Goal: Feedback & Contribution: Contribute content

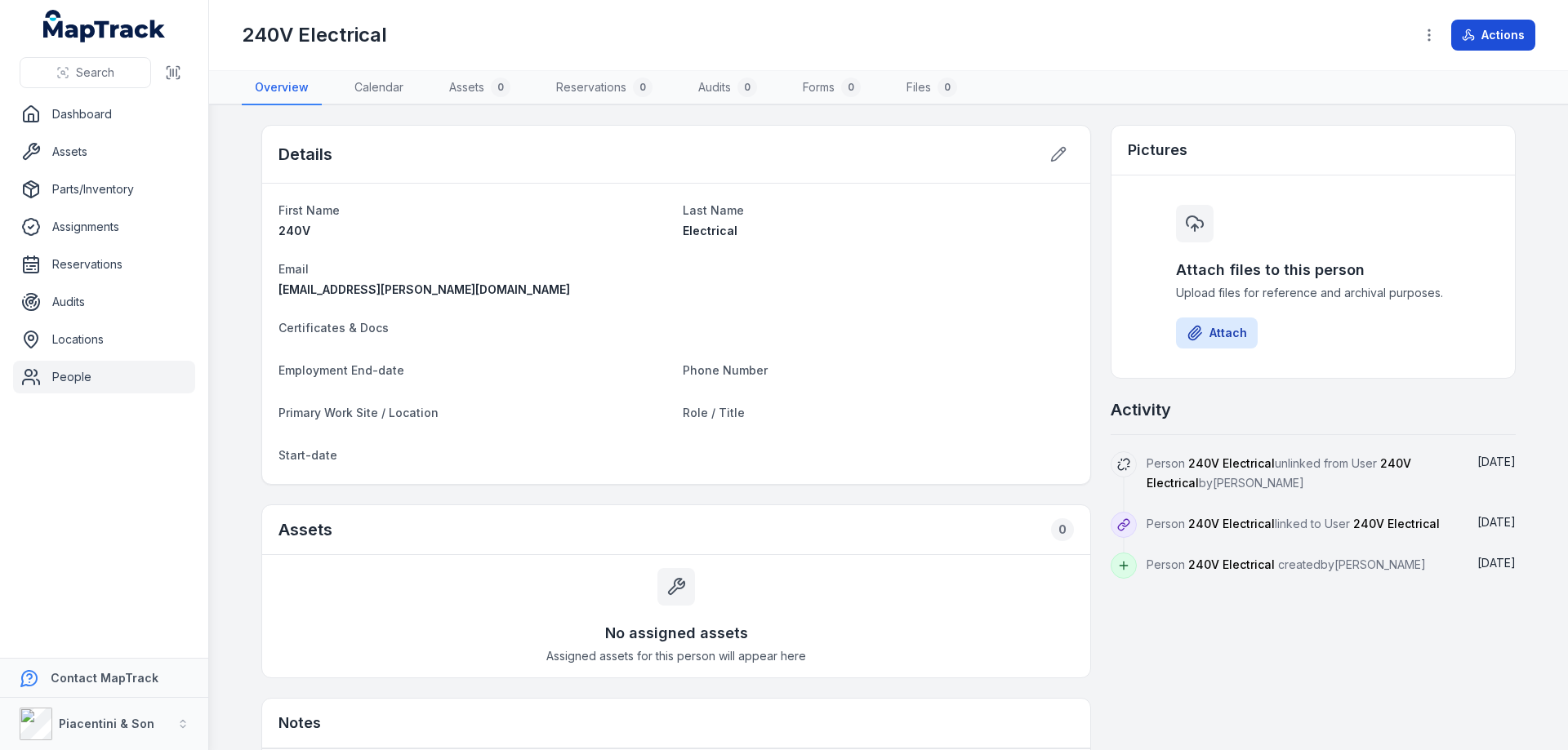
click at [1490, 35] on button "Actions" at bounding box center [1492, 35] width 84 height 31
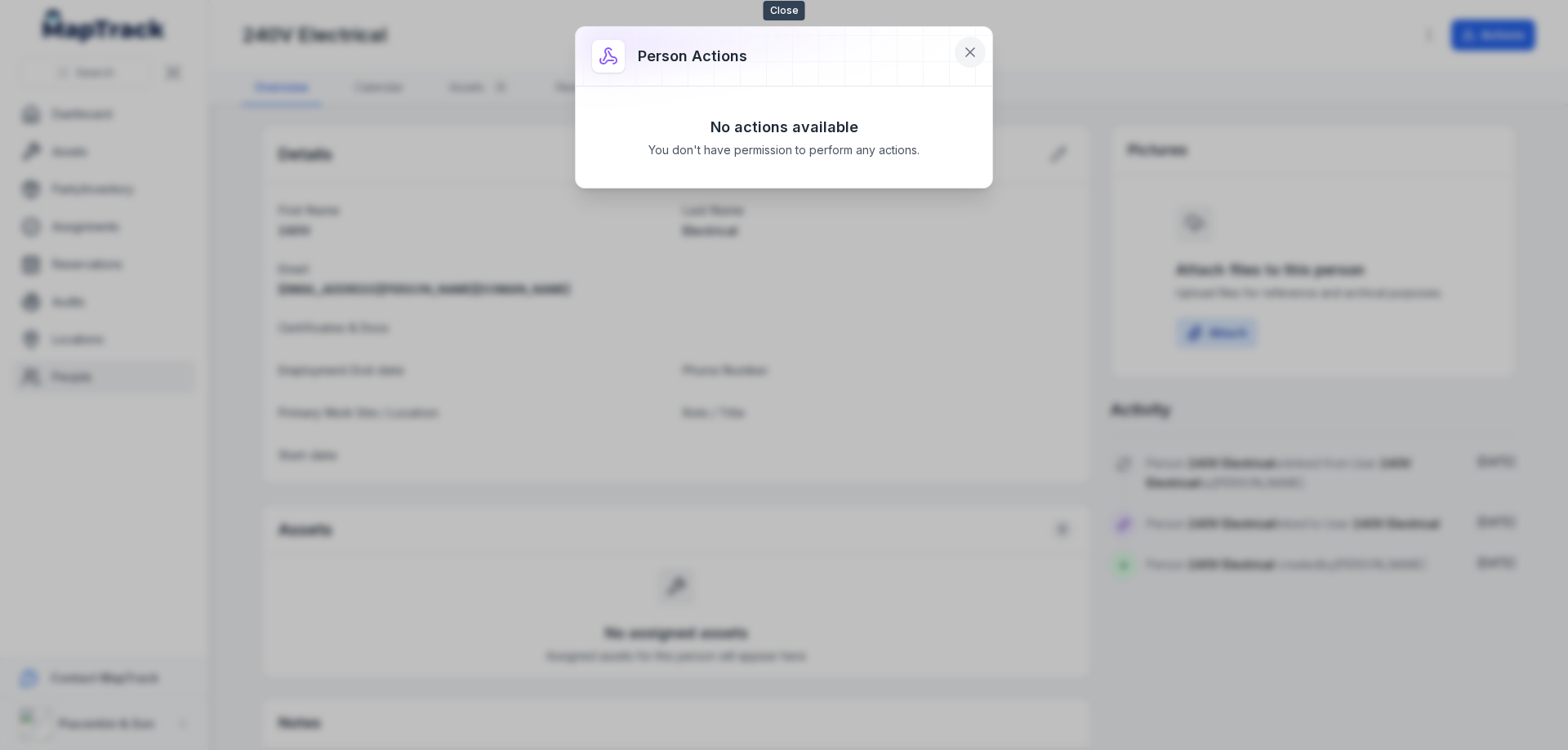
click at [968, 49] on icon at bounding box center [970, 52] width 16 height 16
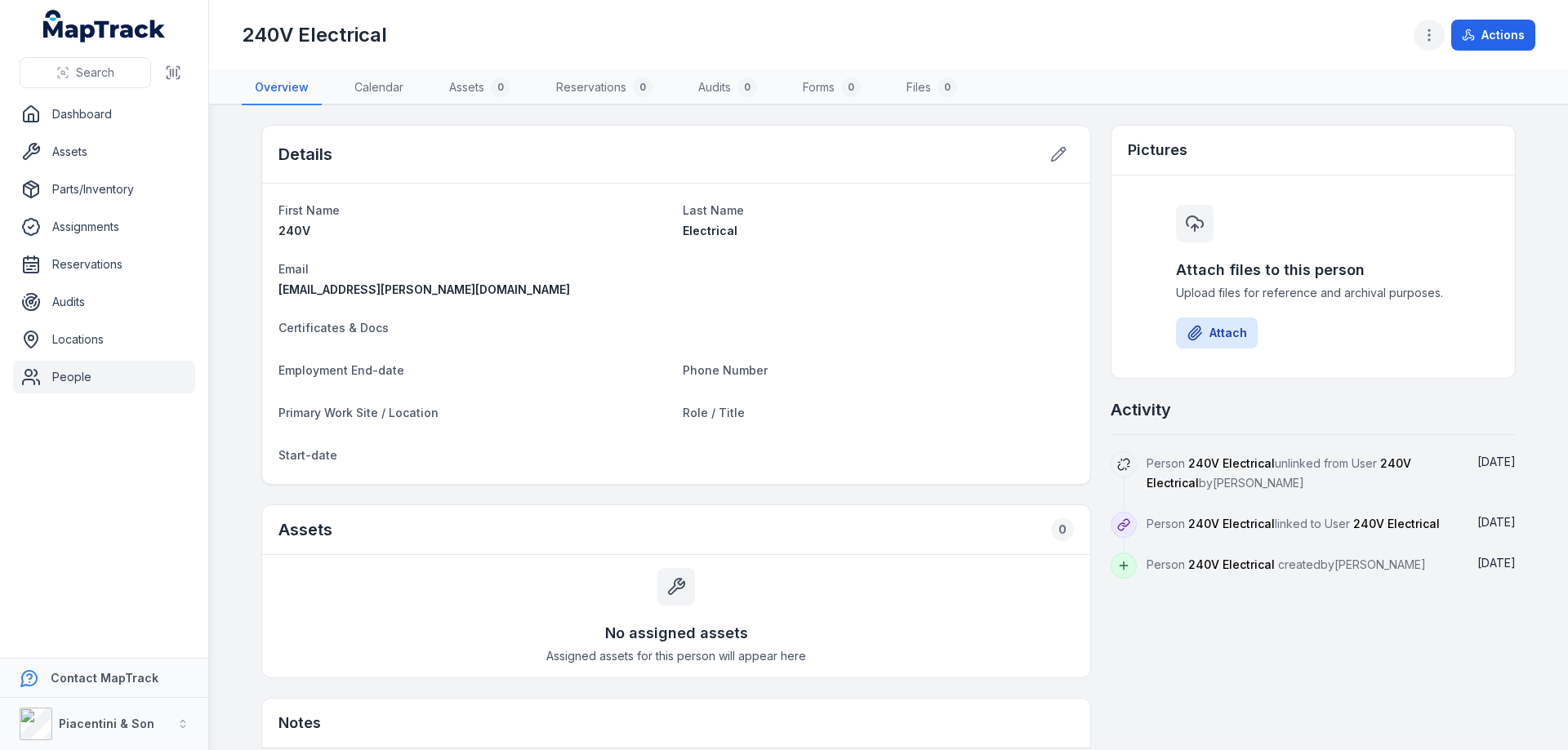
click at [1428, 35] on icon "button" at bounding box center [1429, 35] width 16 height 16
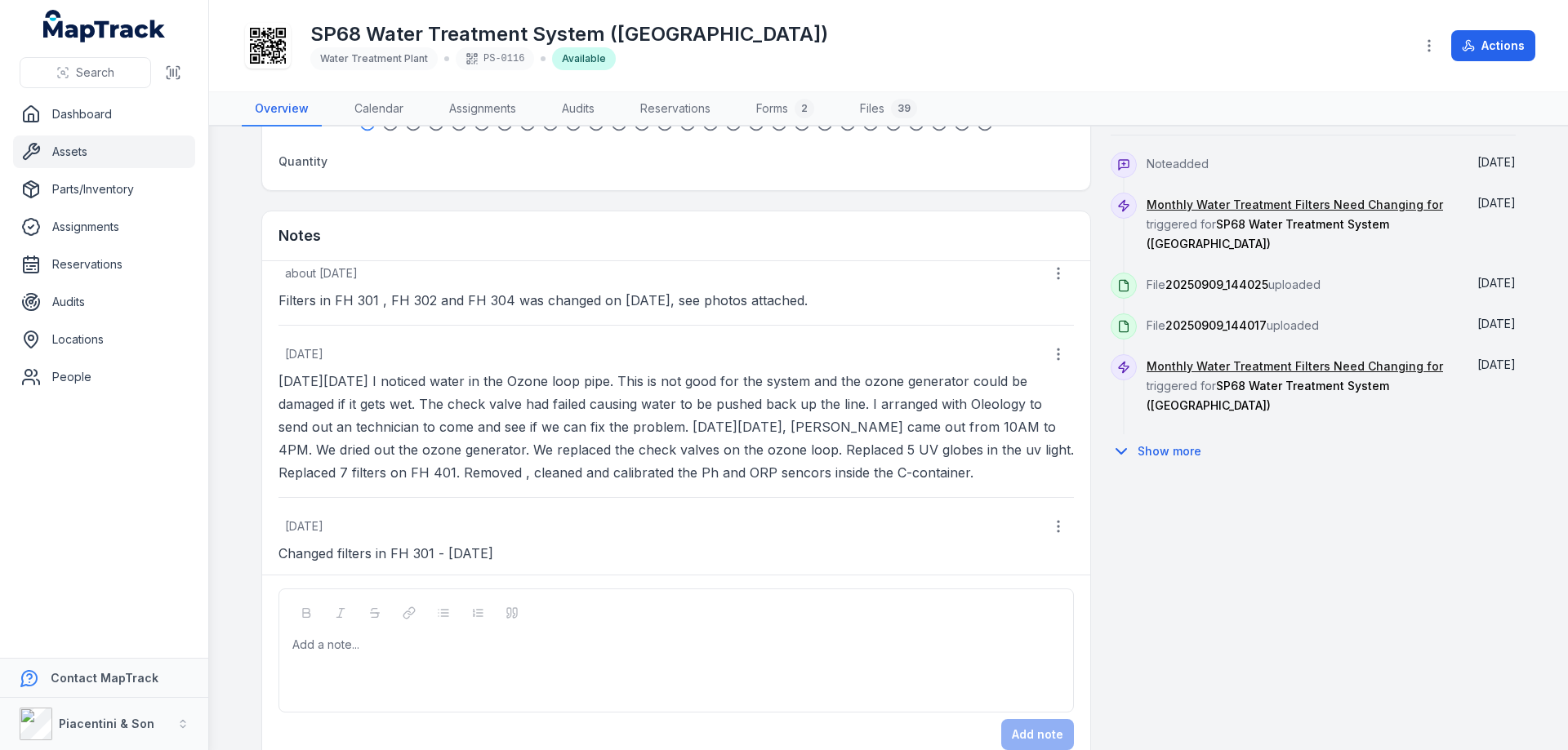
scroll to position [816, 0]
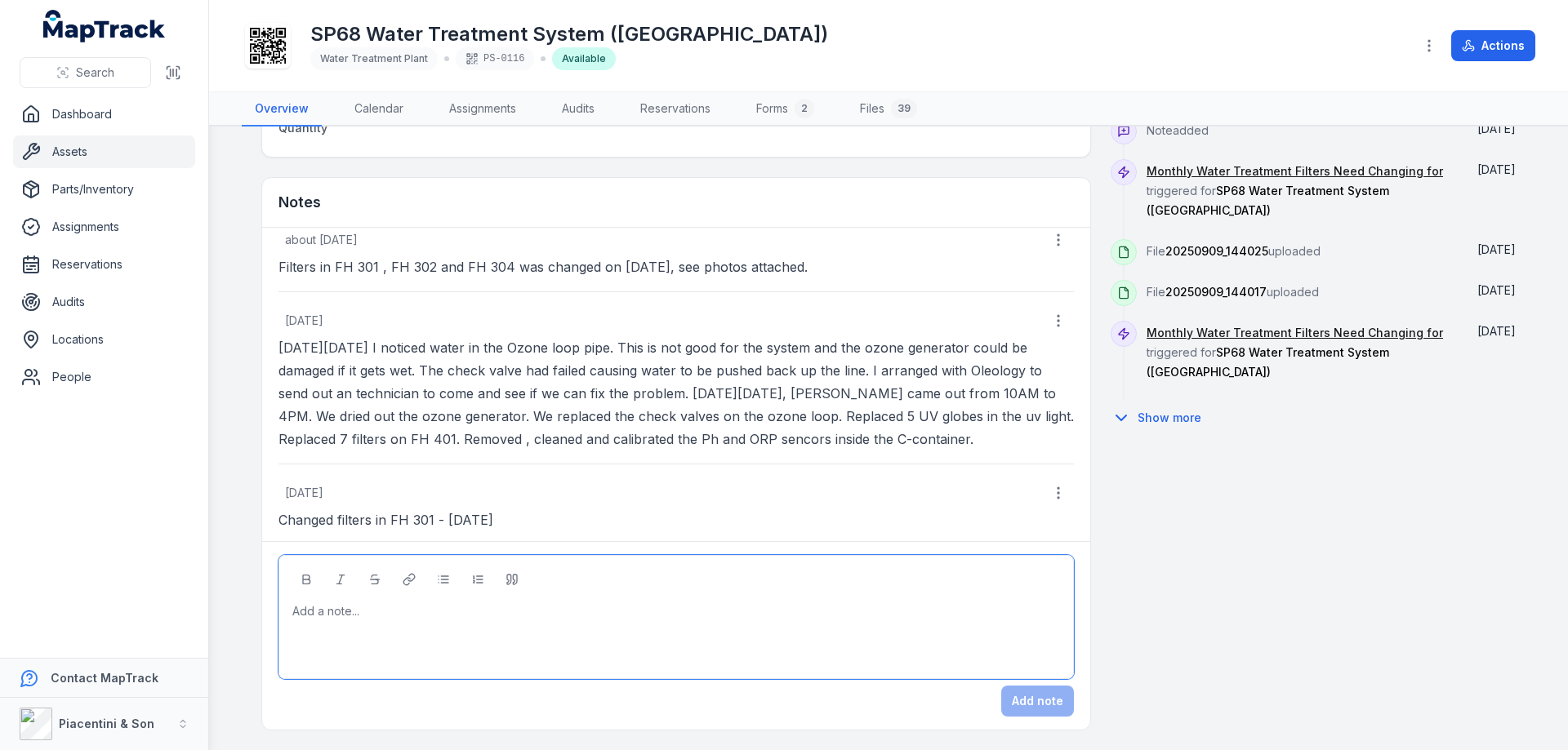
drag, startPoint x: 315, startPoint y: 614, endPoint x: 334, endPoint y: 639, distance: 31.4
click at [315, 614] on div at bounding box center [677, 612] width 767 height 16
click at [1048, 697] on button "Add note" at bounding box center [1037, 701] width 73 height 31
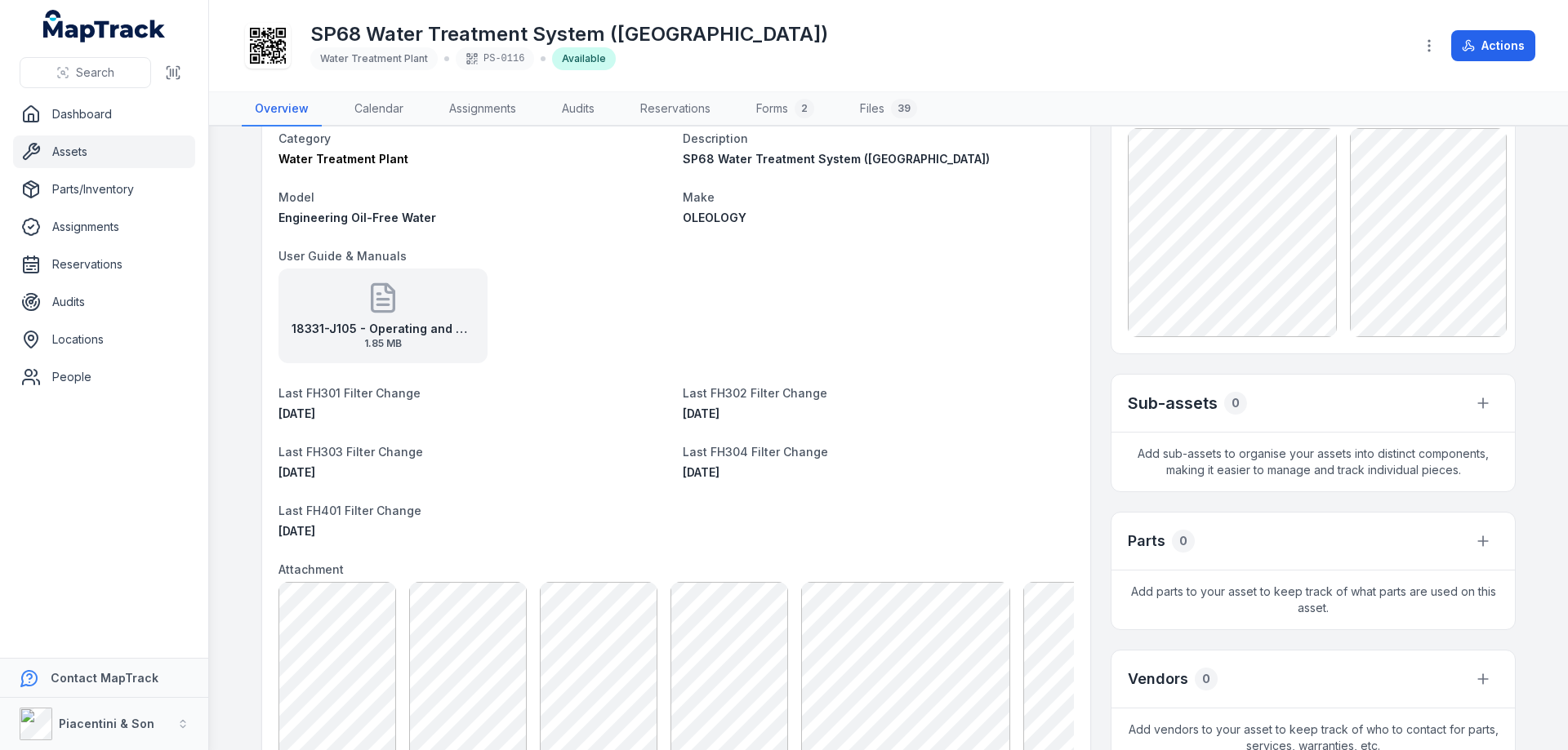
scroll to position [0, 0]
